Goal: Task Accomplishment & Management: Manage account settings

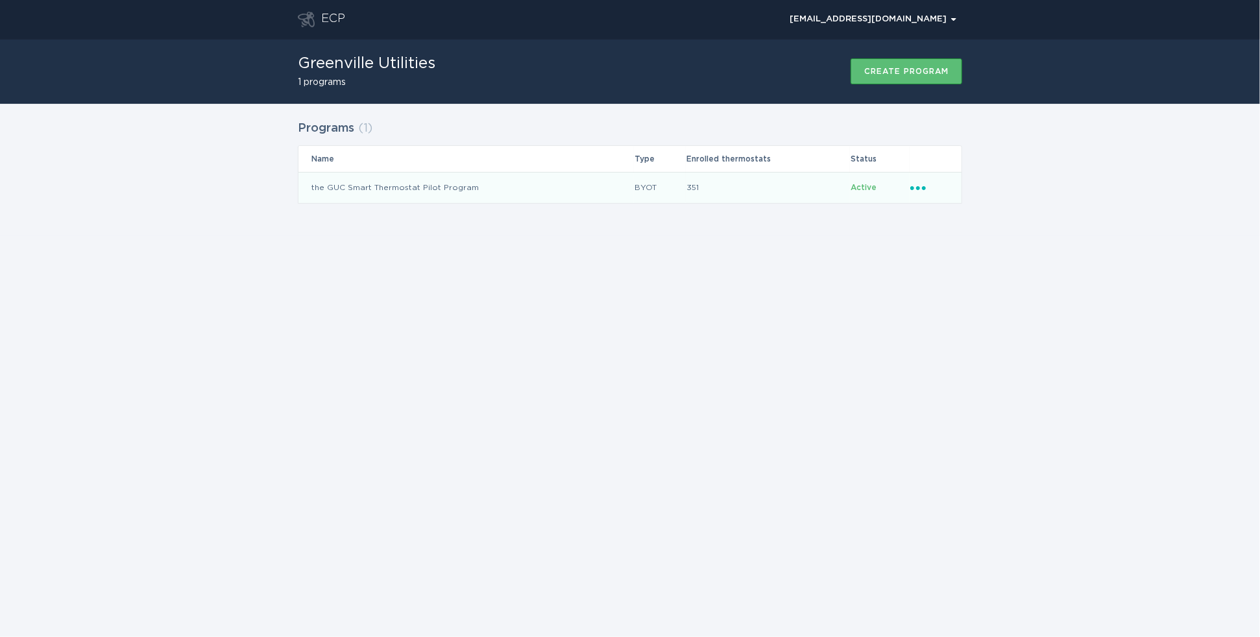
click at [920, 185] on icon "Ellipsis" at bounding box center [920, 185] width 18 height 11
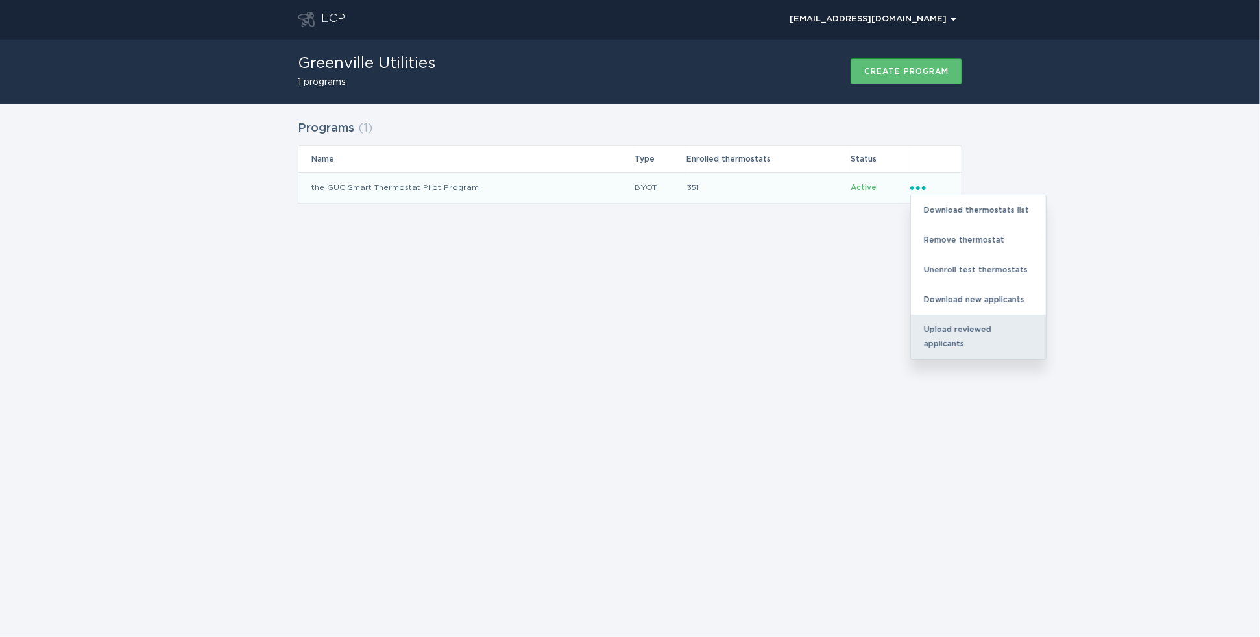
click at [944, 325] on div "Upload reviewed applicants" at bounding box center [978, 337] width 135 height 44
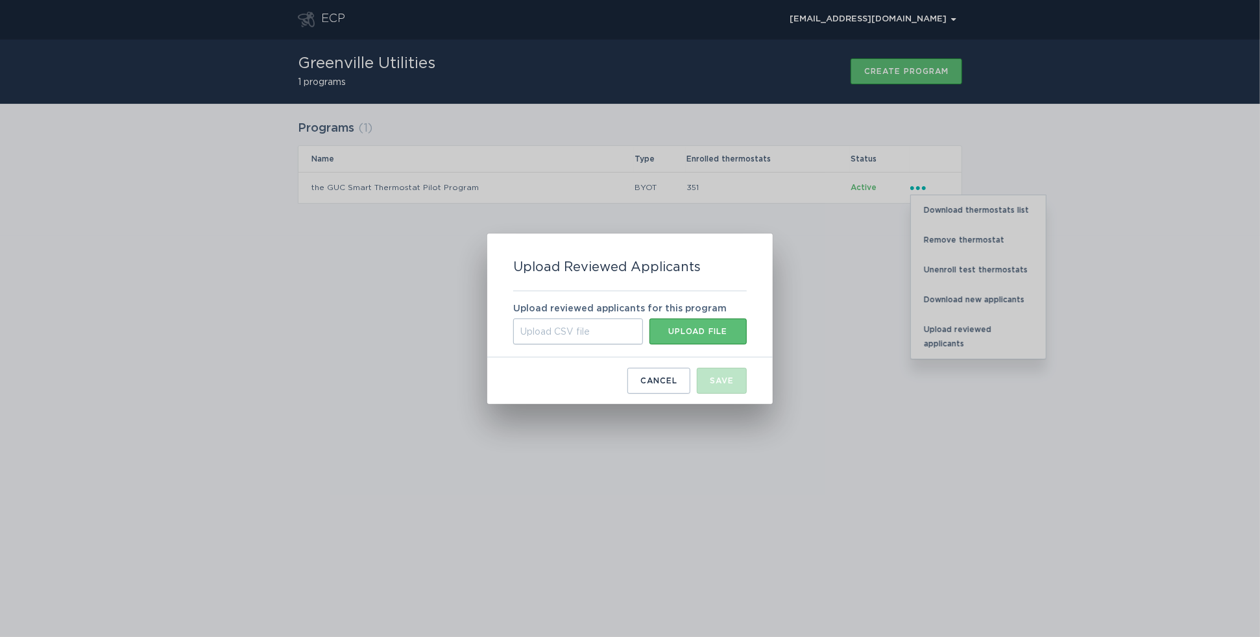
click at [594, 330] on div "Upload CSV file" at bounding box center [578, 332] width 130 height 26
click at [513, 319] on input "Upload CSV file Upload file" at bounding box center [513, 319] width 0 height 0
type input "C:\fakepath\new_applicants (58).csv"
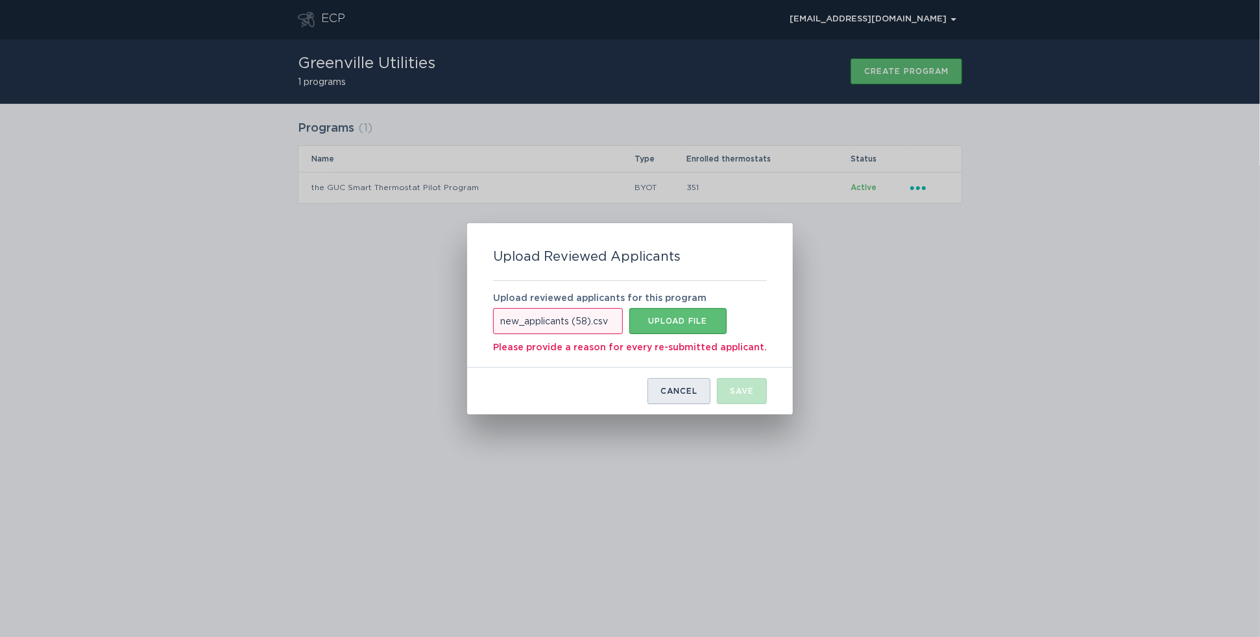
click at [670, 395] on div "Cancel" at bounding box center [679, 391] width 37 height 8
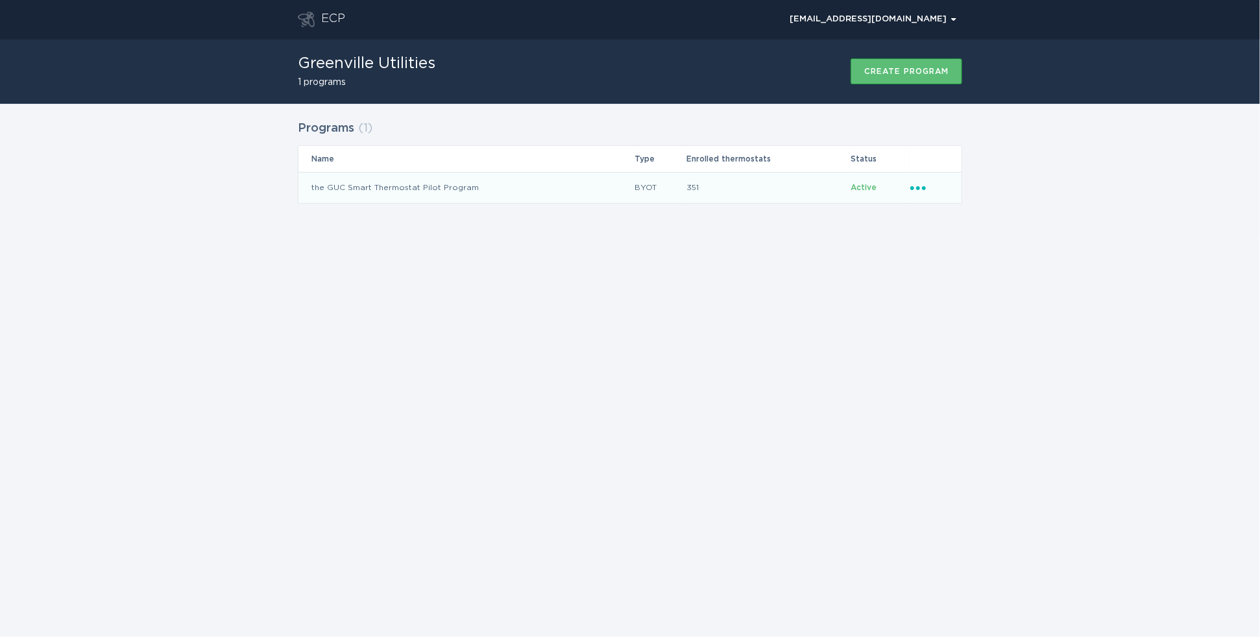
click at [387, 184] on td "the GUC Smart Thermostat Pilot Program" at bounding box center [467, 187] width 336 height 31
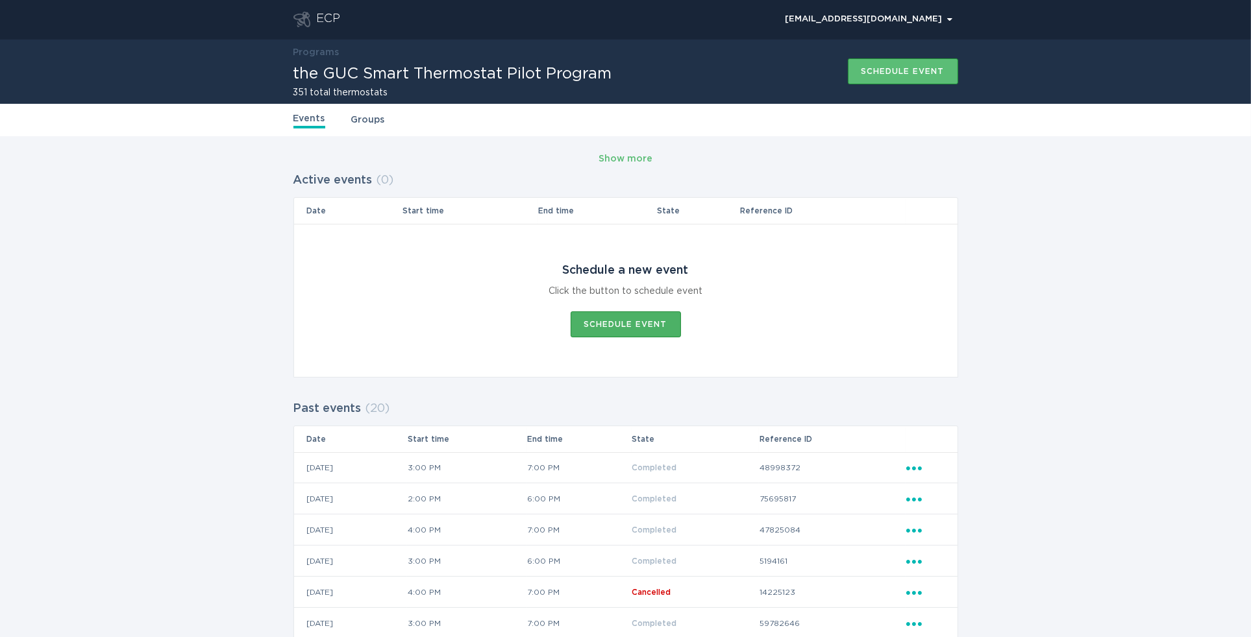
click at [623, 325] on div "Schedule event" at bounding box center [625, 325] width 83 height 8
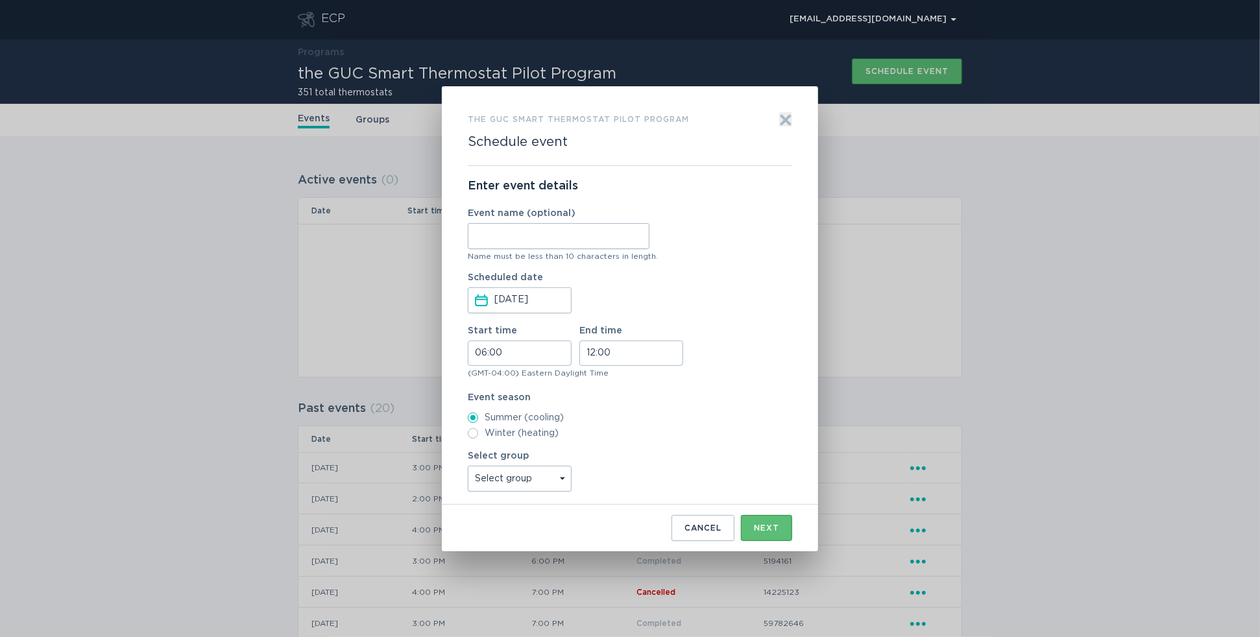
click at [532, 232] on input "Event name (optional)" at bounding box center [559, 236] width 182 height 26
type input "[DATE]"
click at [508, 365] on input "06:00" at bounding box center [520, 353] width 104 height 25
click at [487, 419] on li "15" at bounding box center [487, 420] width 36 height 16
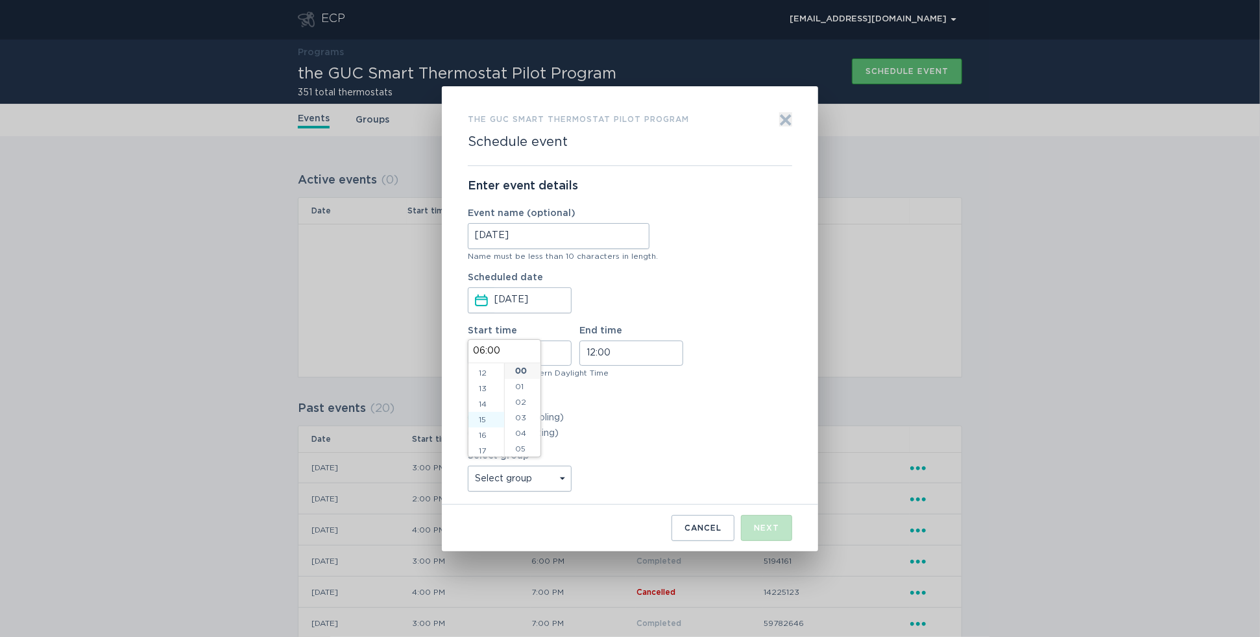
type input "15:00"
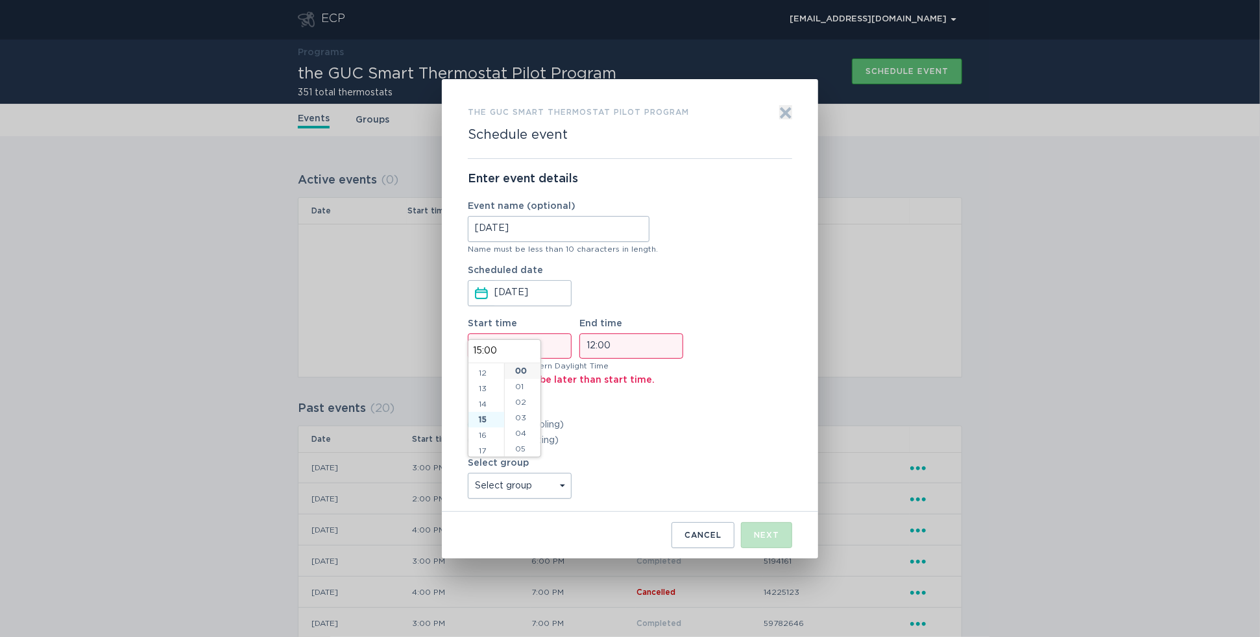
scroll to position [234, 0]
click at [617, 353] on input "12:00" at bounding box center [632, 346] width 104 height 25
click at [596, 416] on li "19" at bounding box center [598, 422] width 36 height 16
type input "19:00"
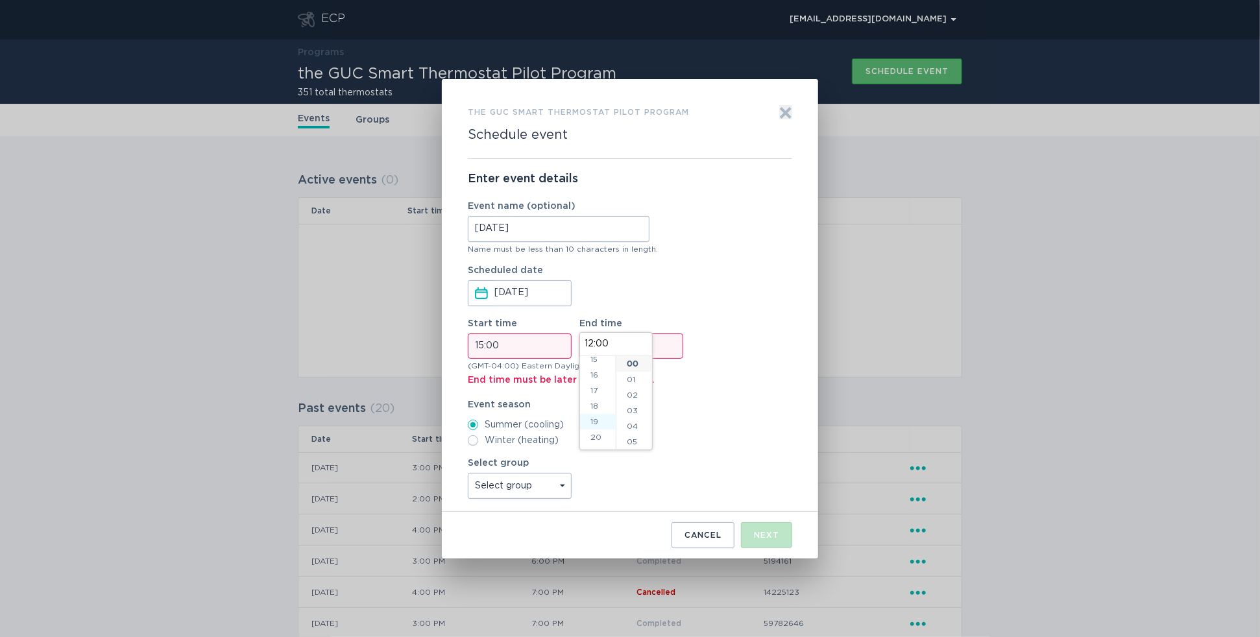
type input "19:00"
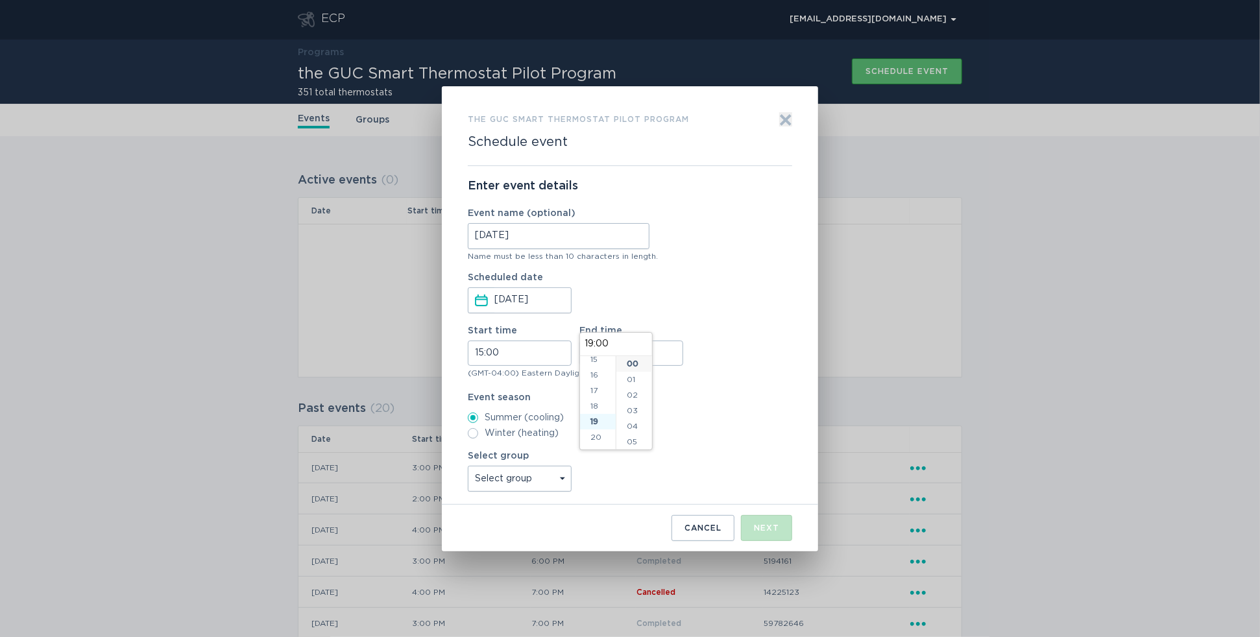
scroll to position [280, 0]
click at [708, 386] on div "Enter event details Event name (optional) [DATE] Name must be less than 10 char…" at bounding box center [630, 335] width 325 height 339
click at [630, 352] on input "19:00" at bounding box center [632, 353] width 104 height 25
click at [594, 373] on li "18" at bounding box center [598, 371] width 36 height 16
type input "18:00"
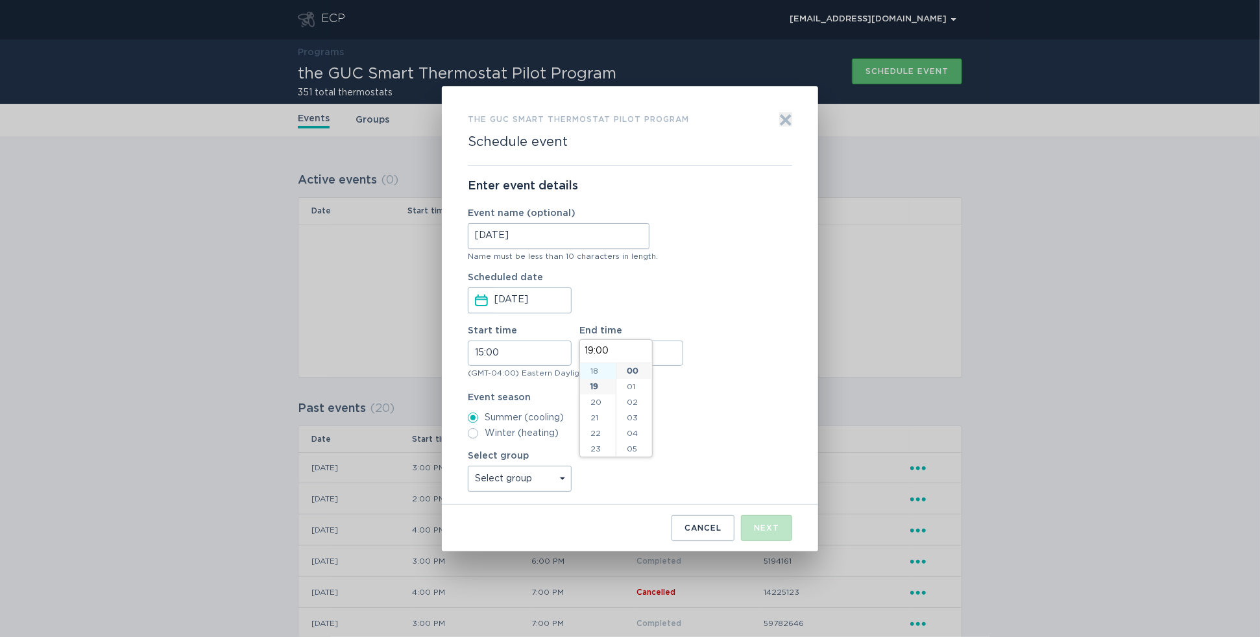
type input "18:00"
click at [694, 404] on div "Event season Summer (cooling) Winter (heating)" at bounding box center [630, 415] width 325 height 45
click at [497, 470] on select "Select group All thermostats" at bounding box center [520, 479] width 104 height 26
select select "f9c2c436cd27409abcac5ad806abf5de"
click at [468, 466] on select "Select group All thermostats" at bounding box center [520, 479] width 104 height 26
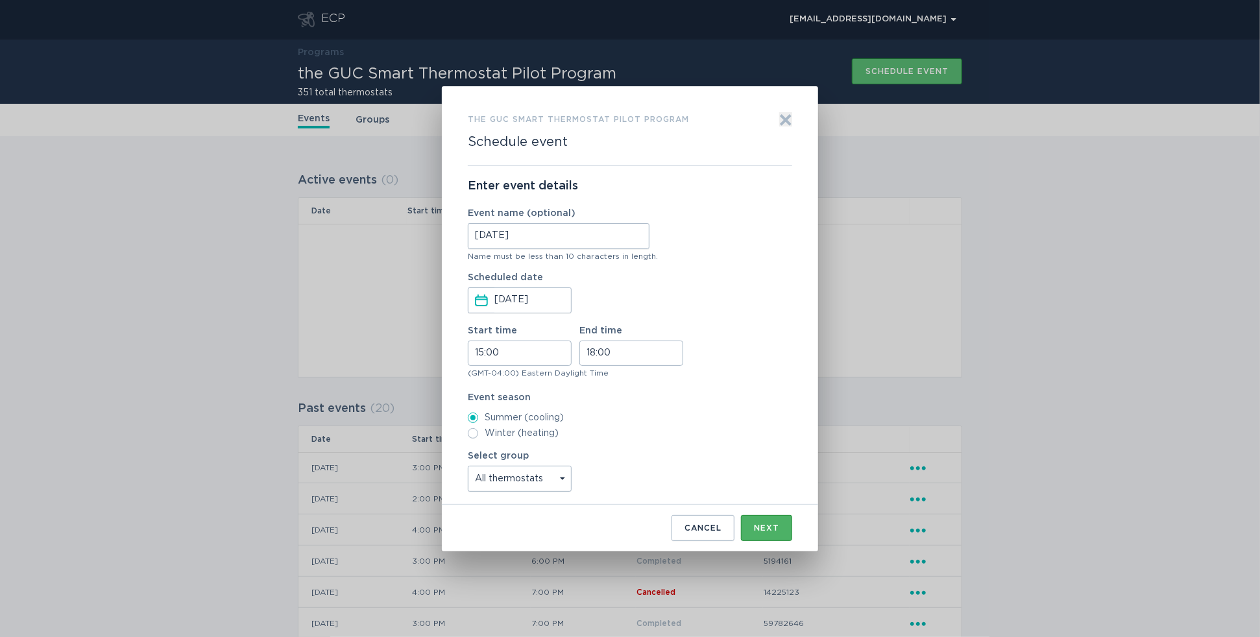
click at [767, 528] on div "Next" at bounding box center [766, 528] width 25 height 8
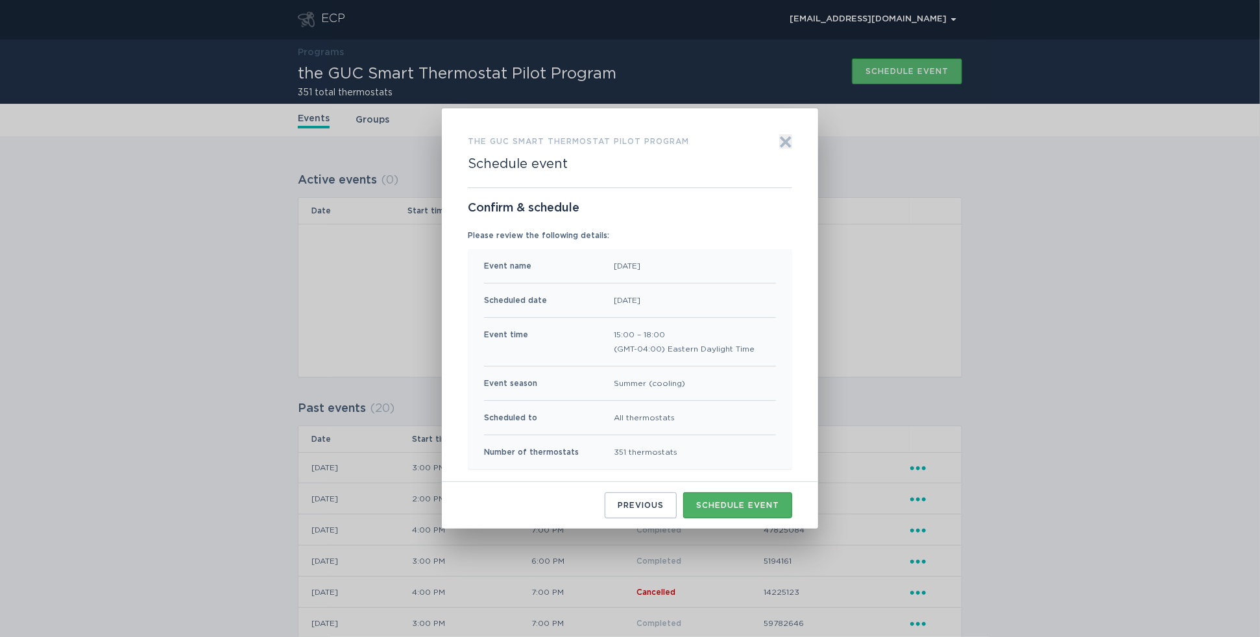
click at [750, 509] on div "Schedule event" at bounding box center [737, 506] width 83 height 8
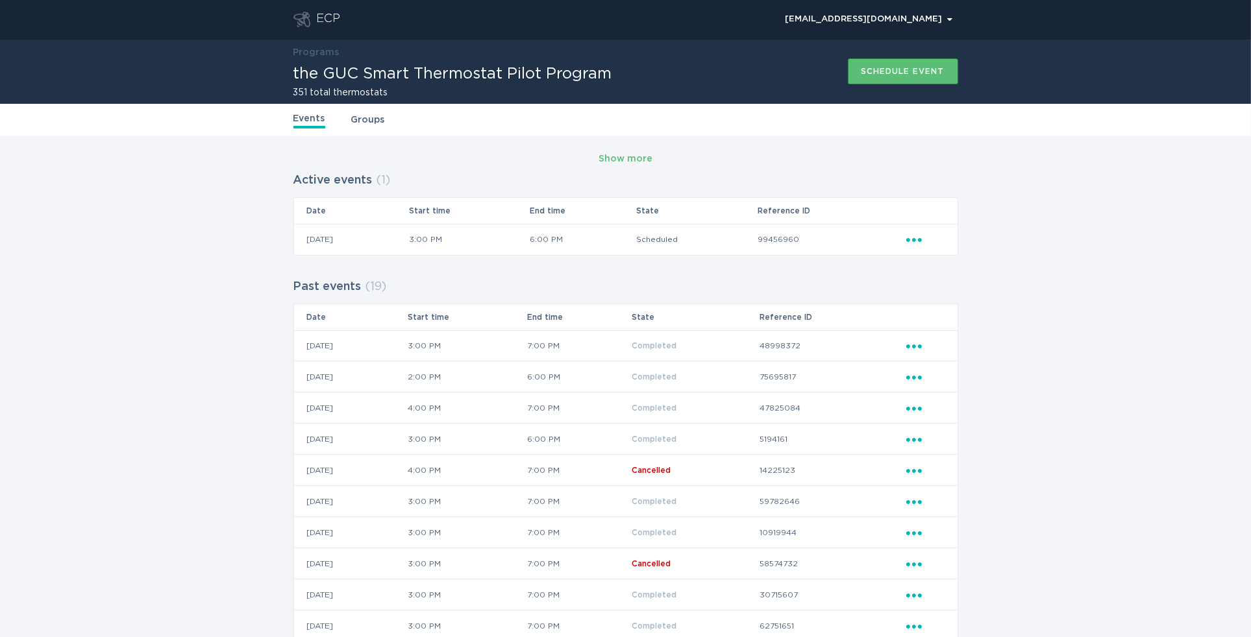
click at [323, 14] on div "ECP" at bounding box center [329, 20] width 24 height 16
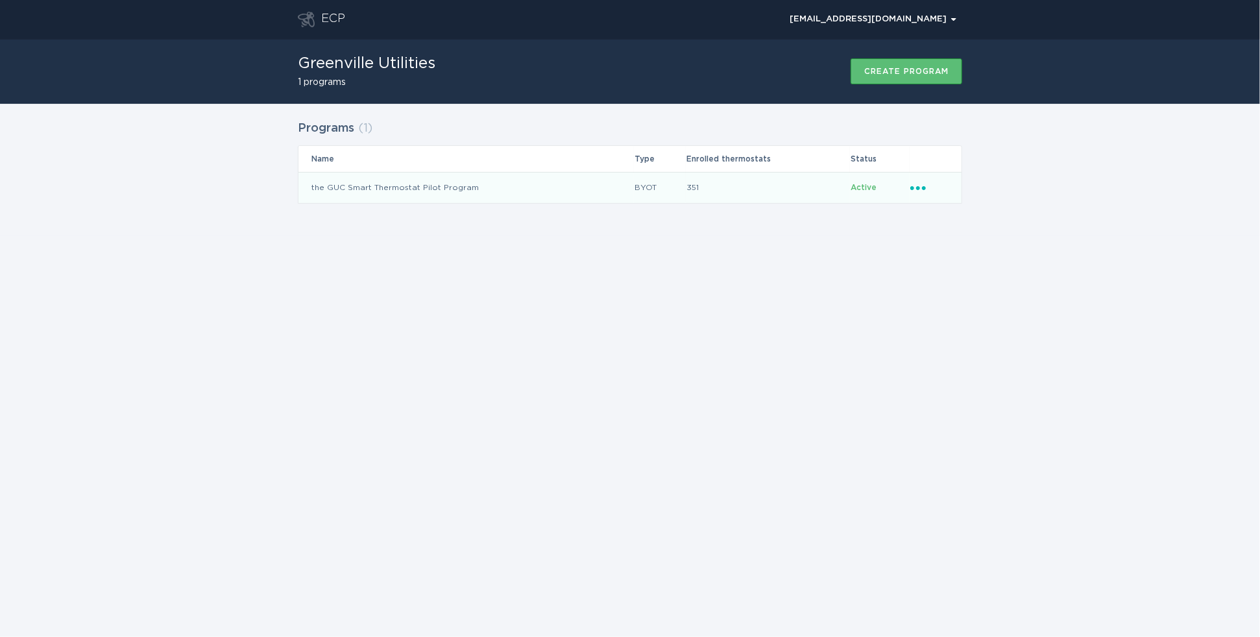
click at [920, 184] on icon "Ellipsis" at bounding box center [920, 185] width 18 height 11
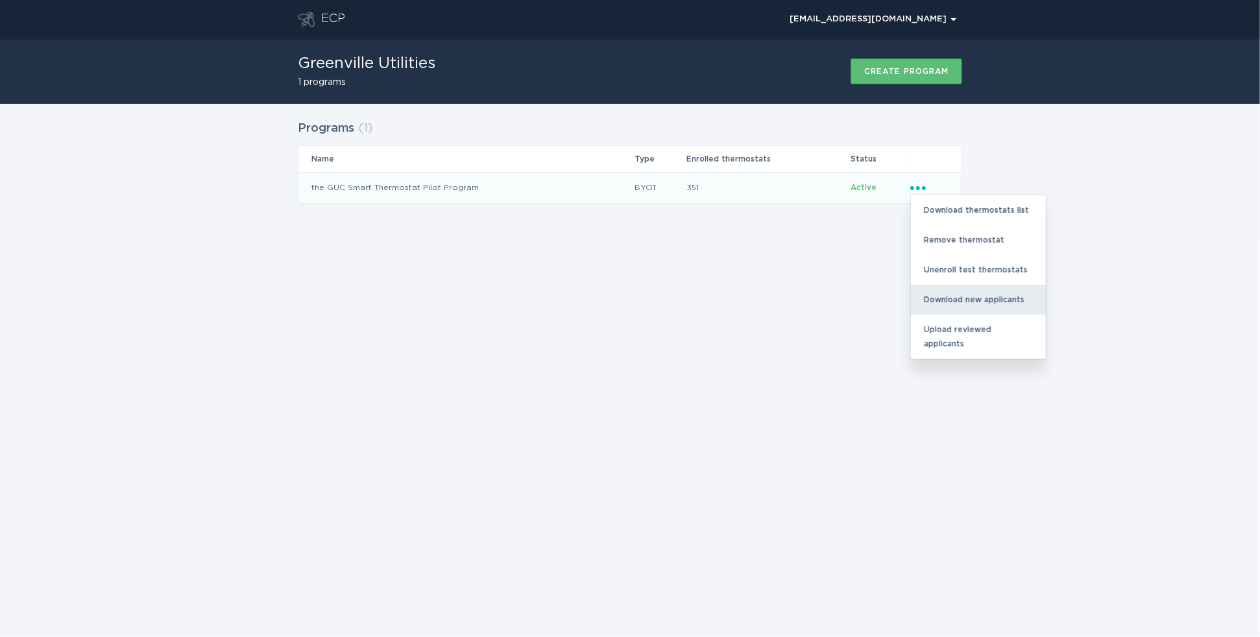
click at [945, 294] on div "Download new applicants" at bounding box center [978, 300] width 135 height 30
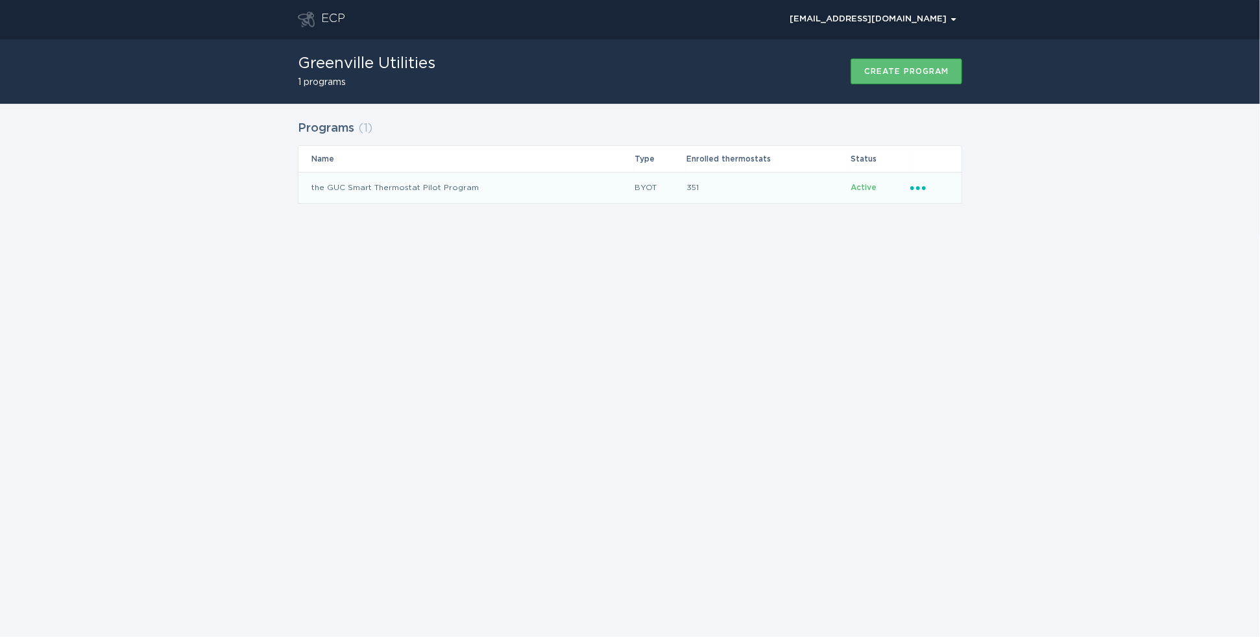
click at [918, 184] on icon "Ellipsis" at bounding box center [920, 185] width 18 height 11
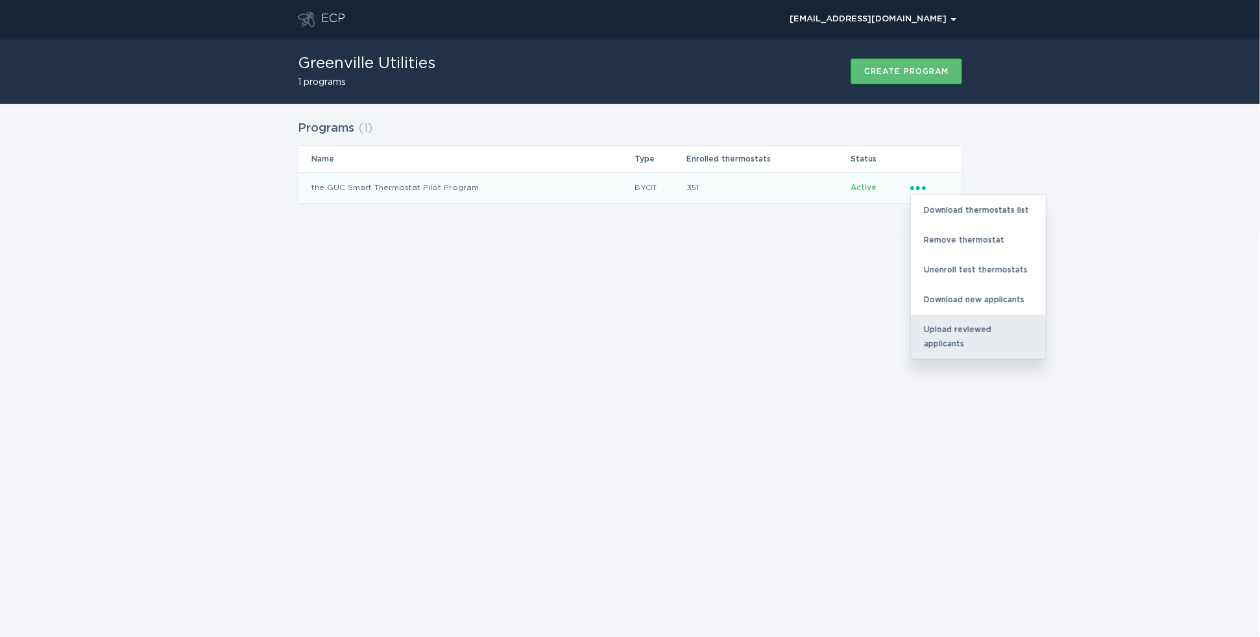
click at [944, 330] on div "Upload reviewed applicants" at bounding box center [978, 337] width 135 height 44
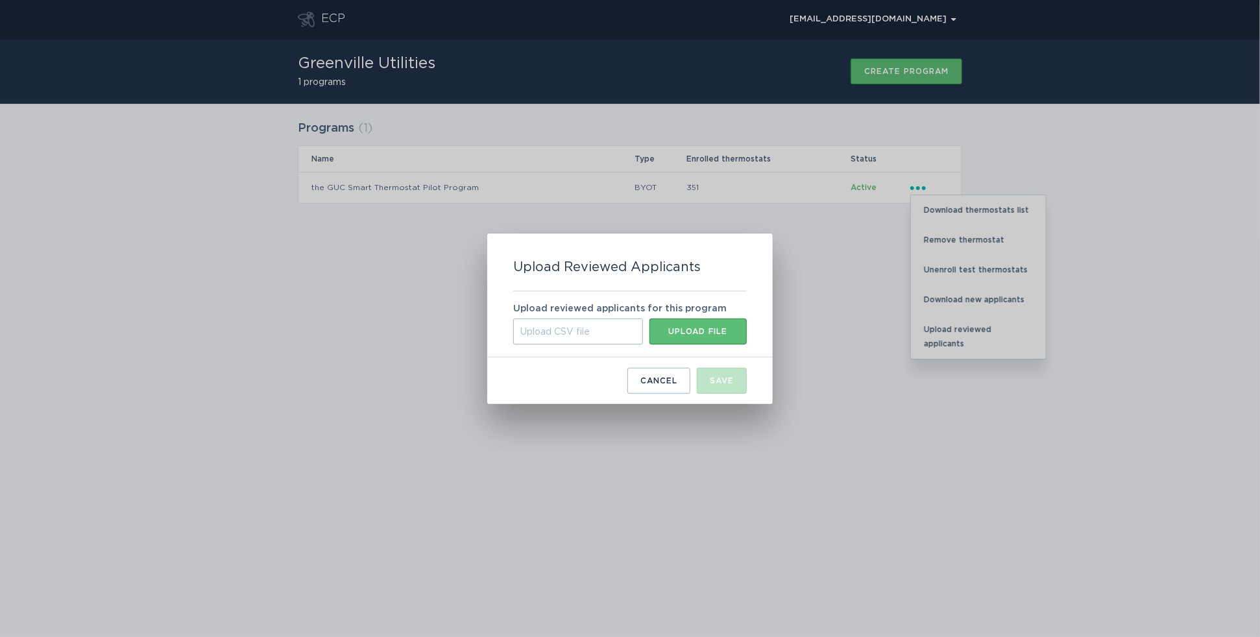
click at [554, 333] on div "Upload CSV file" at bounding box center [578, 332] width 130 height 26
click at [513, 319] on input "Upload CSV file Upload file" at bounding box center [513, 319] width 0 height 0
type input "C:\fakepath\new_applicants (59).csv"
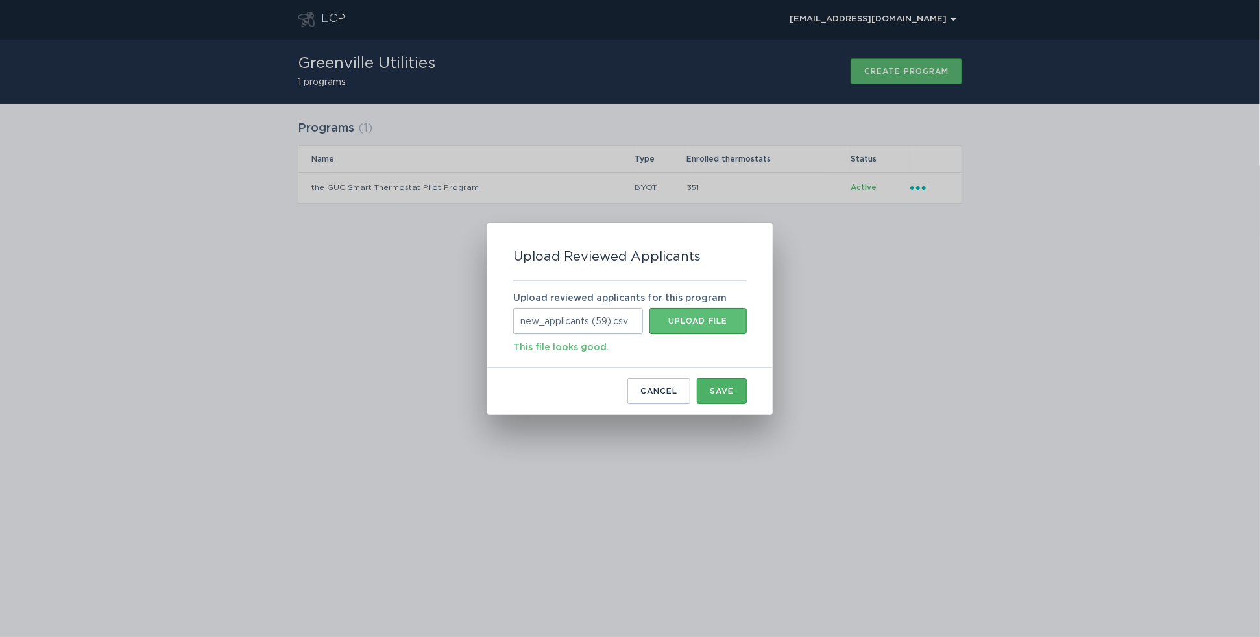
click at [722, 389] on div "Save" at bounding box center [722, 391] width 24 height 8
